Goal: Task Accomplishment & Management: Use online tool/utility

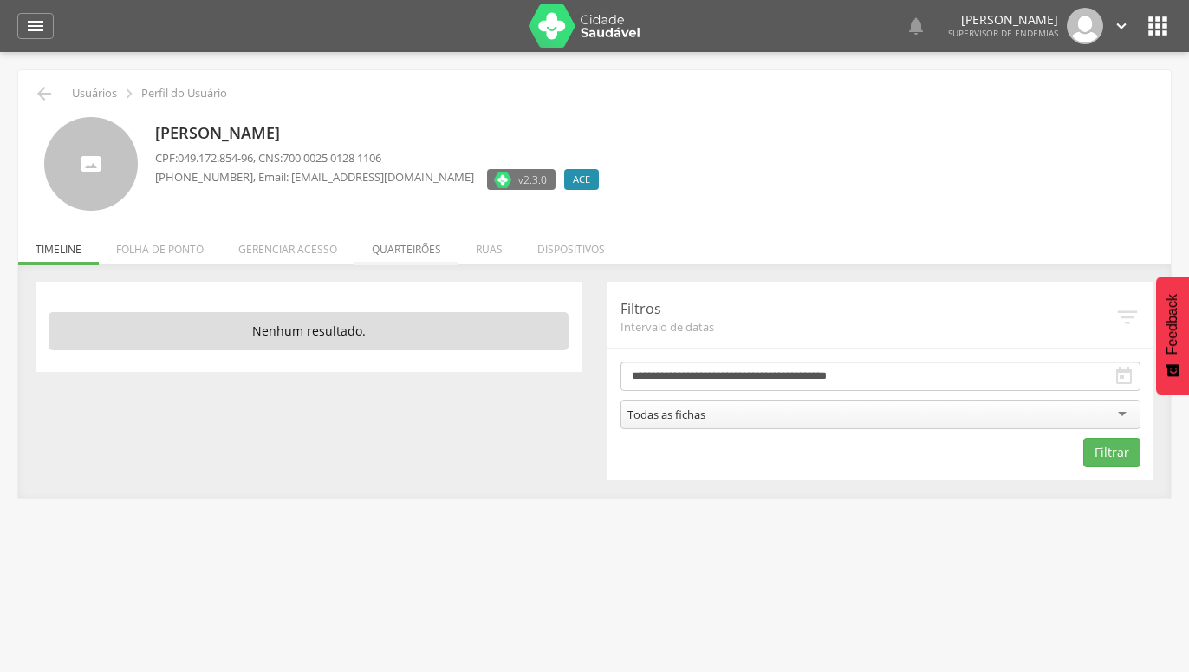
click at [407, 246] on li "Quarteirões" at bounding box center [407, 245] width 104 height 41
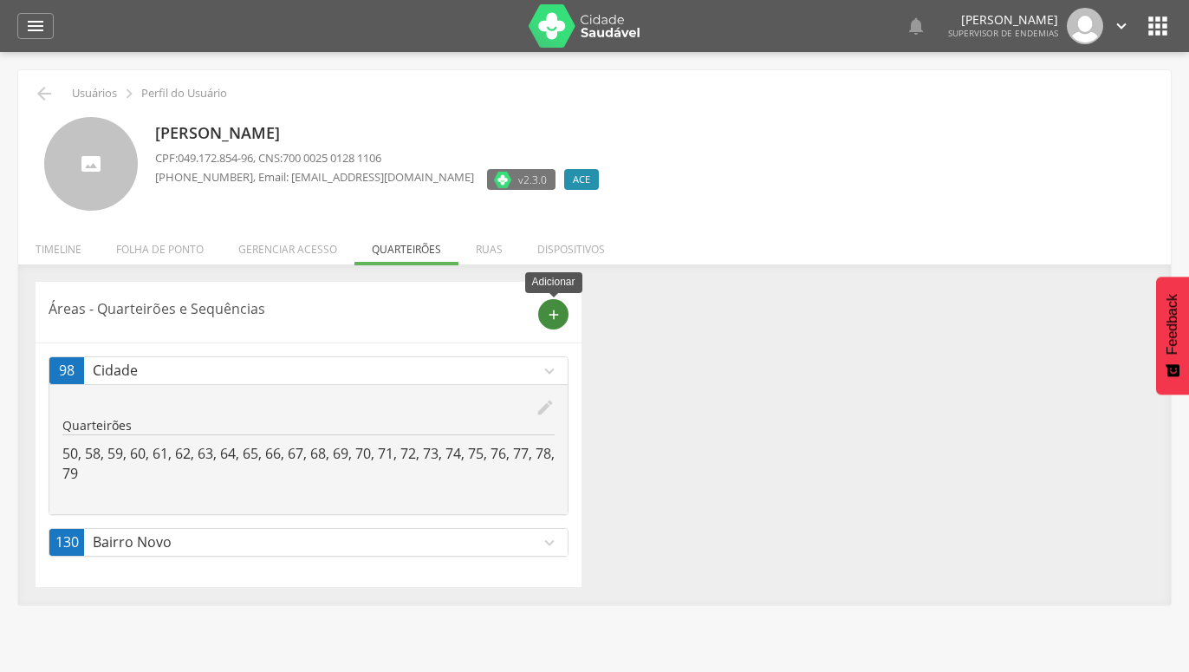
click at [553, 315] on icon "add" at bounding box center [554, 315] width 16 height 16
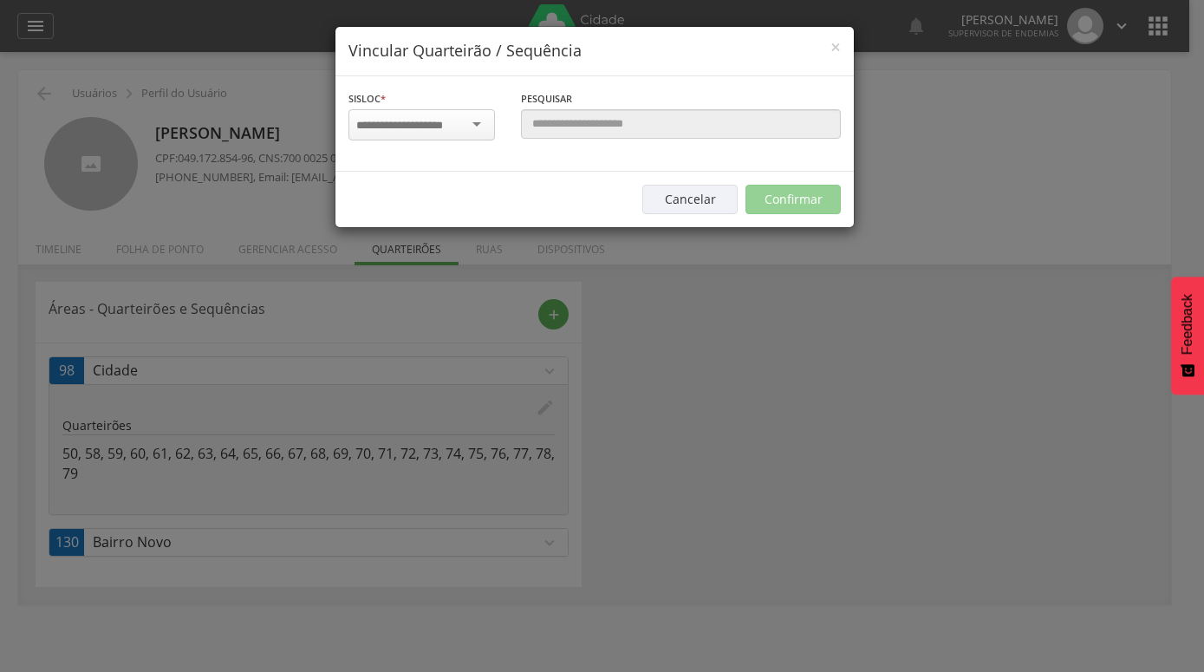
click at [465, 121] on div at bounding box center [421, 124] width 146 height 31
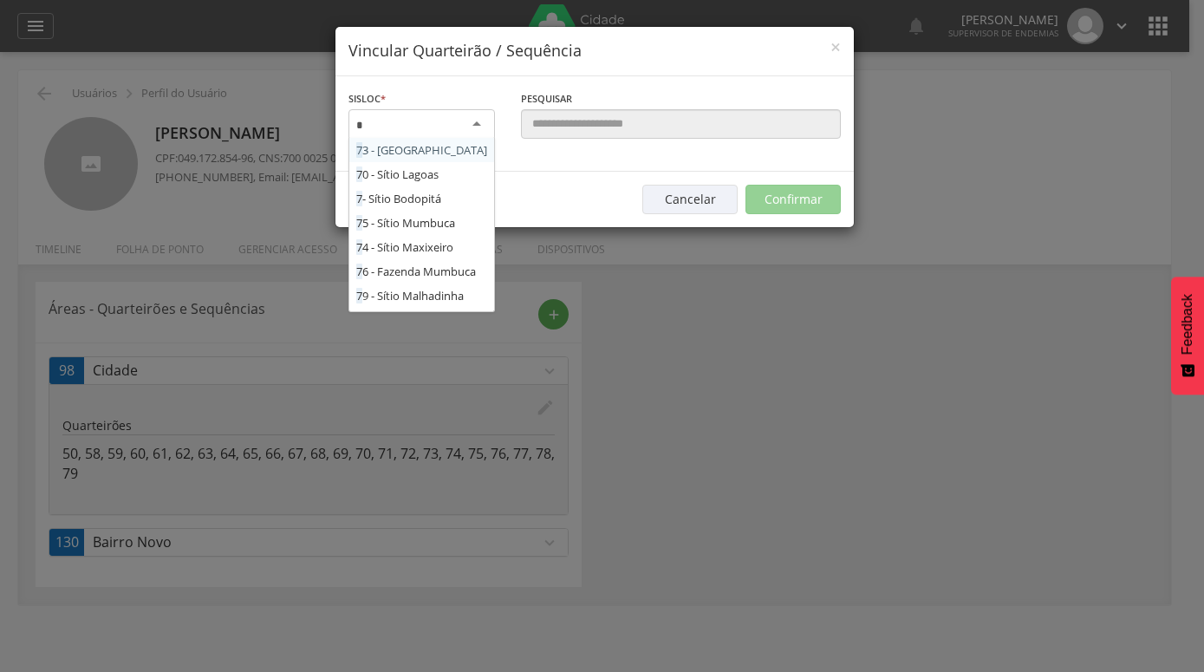
type input "**"
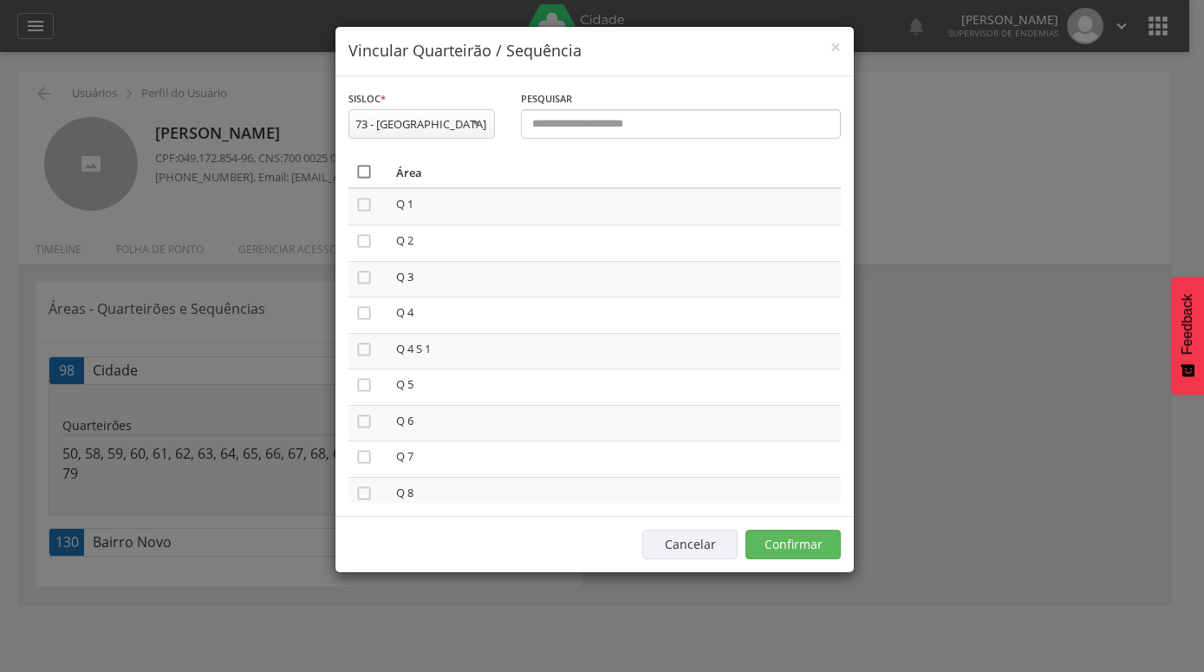
click at [366, 173] on icon "" at bounding box center [363, 171] width 17 height 17
click at [788, 541] on button "Confirmar" at bounding box center [792, 544] width 95 height 29
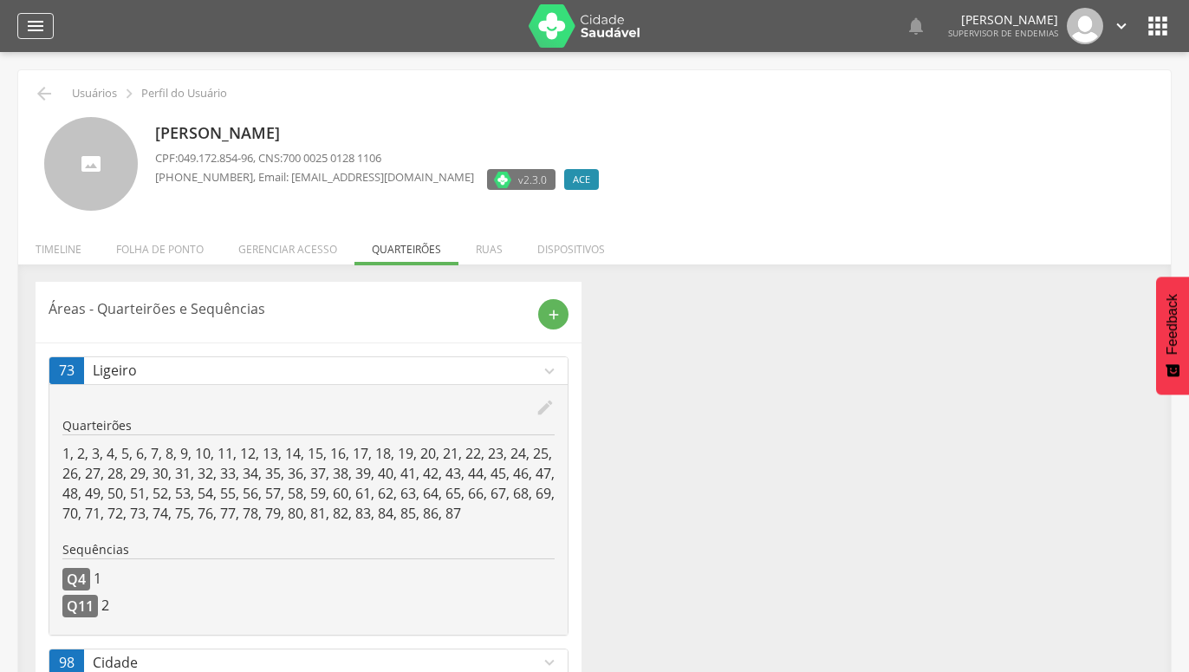
click at [29, 23] on icon "" at bounding box center [35, 26] width 21 height 21
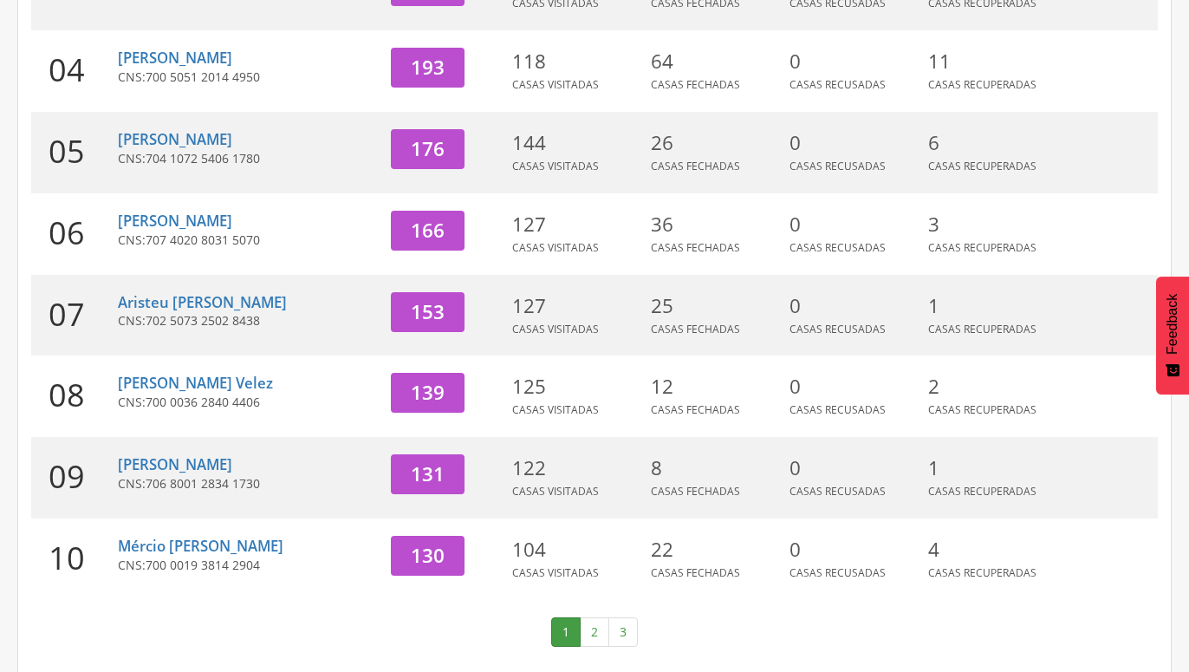
scroll to position [533, 0]
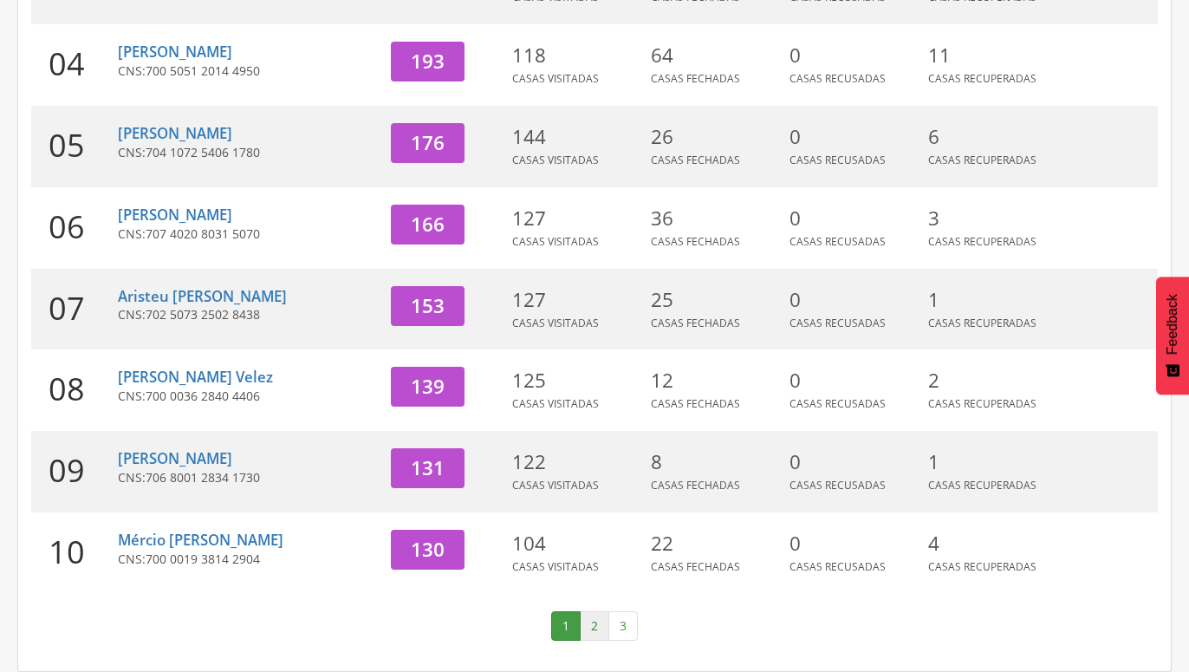
click at [594, 634] on link "2" at bounding box center [594, 625] width 29 height 29
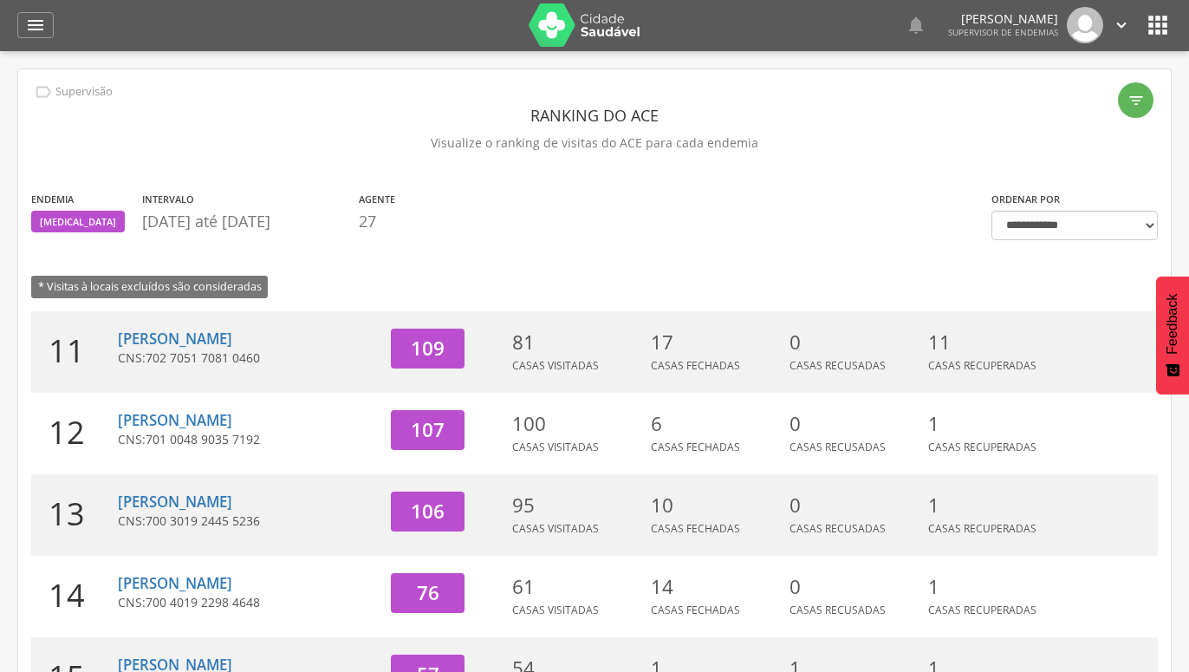
scroll to position [0, 0]
click at [38, 23] on icon "" at bounding box center [35, 26] width 21 height 21
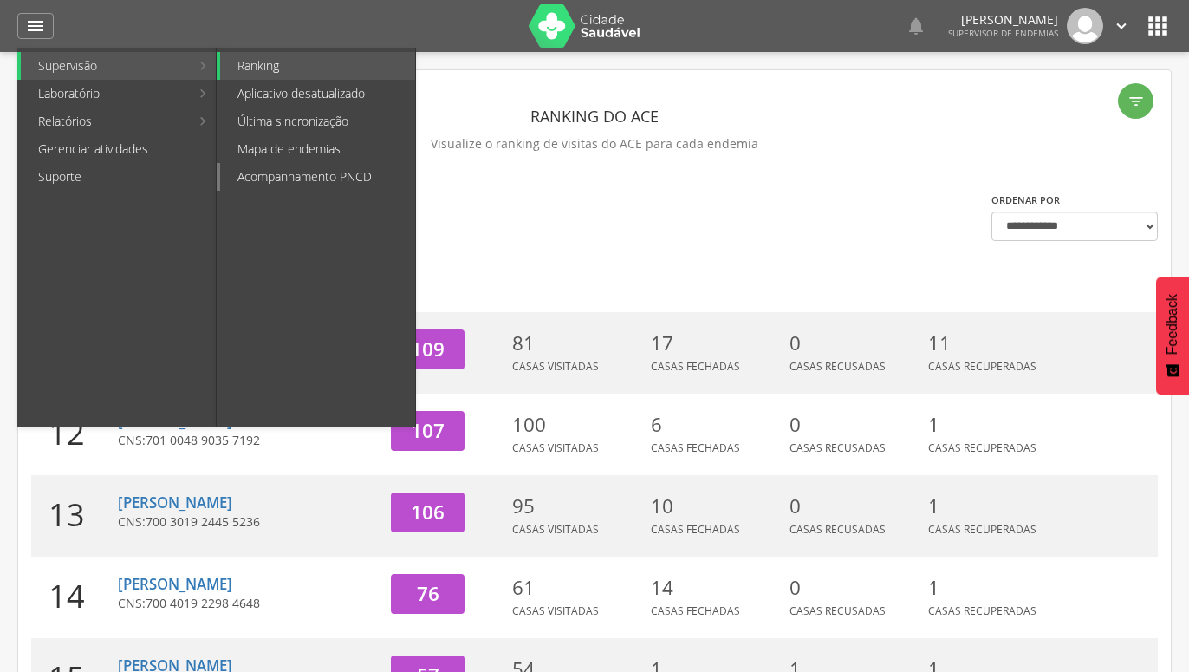
click at [265, 173] on link "Acompanhamento PNCD" at bounding box center [317, 177] width 195 height 28
